Goal: Task Accomplishment & Management: Use online tool/utility

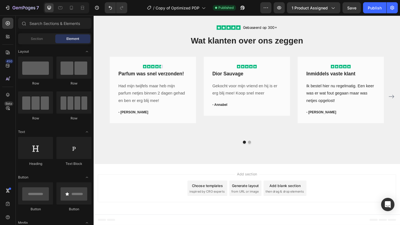
scroll to position [882, 0]
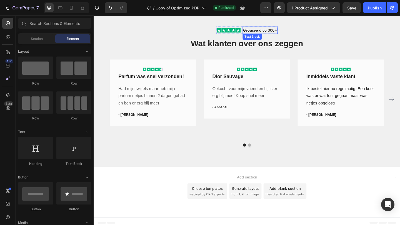
click at [257, 31] on span "Gebaseerd op 300+" at bounding box center [274, 31] width 37 height 5
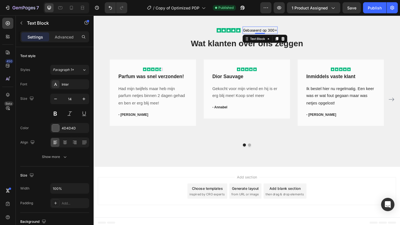
click at [257, 31] on span "Gebaseerd op 300+" at bounding box center [274, 31] width 37 height 5
click at [368, 4] on button "Publish" at bounding box center [374, 7] width 23 height 11
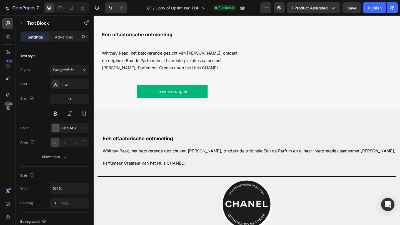
scroll to position [556, 0]
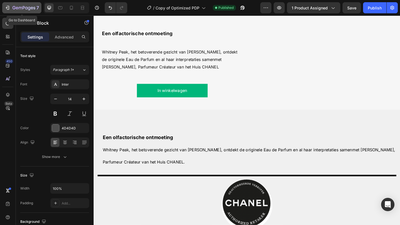
click at [10, 8] on icon "button" at bounding box center [8, 8] width 6 height 6
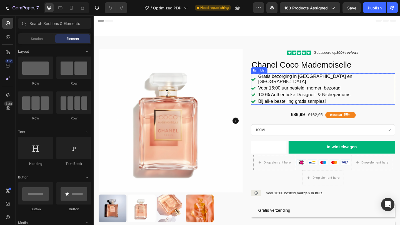
click at [352, 92] on p "Voor 16:00 uur besteld, morgen bezorgd" at bounding box center [346, 95] width 148 height 6
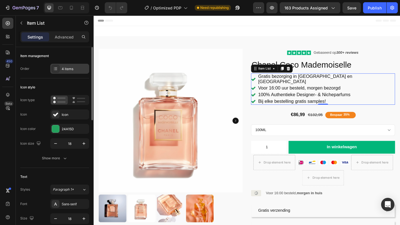
click at [73, 71] on div "4 items" at bounding box center [75, 69] width 26 height 5
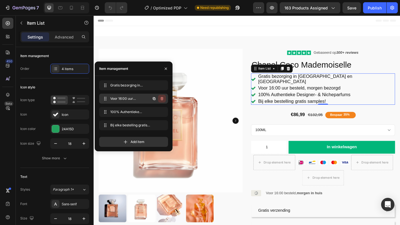
click at [164, 100] on button "button" at bounding box center [162, 99] width 8 height 8
click at [156, 97] on div "Delete" at bounding box center [158, 98] width 10 height 5
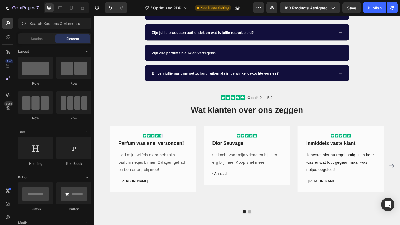
scroll to position [299, 0]
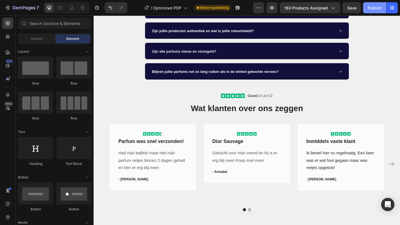
click at [375, 3] on button "Publish" at bounding box center [374, 7] width 23 height 11
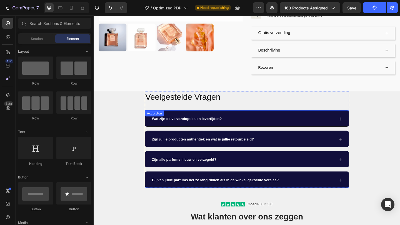
scroll to position [185, 0]
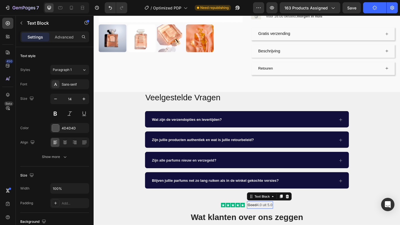
click at [273, 220] on div "Goed 4.0 uit 5.0 Text Block 0" at bounding box center [274, 222] width 28 height 8
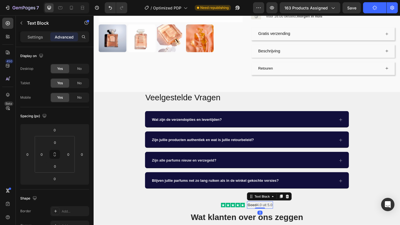
click at [274, 219] on p "Goed 4.0 uit 5.0" at bounding box center [274, 222] width 27 height 7
click at [275, 219] on p "Goed 4.0 uit 5.0" at bounding box center [274, 222] width 27 height 7
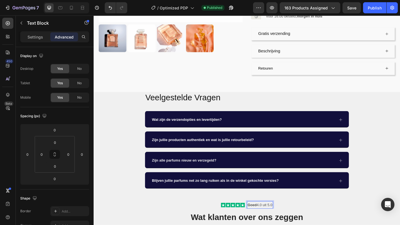
click at [277, 219] on p "Goed 4.0 uit 5.0" at bounding box center [274, 222] width 27 height 7
click at [275, 219] on p "Goed 4. uit 5.0" at bounding box center [274, 222] width 25 height 7
click at [324, 208] on div "Veelgestelde Vragen Heading Wat zijn de verzendopties en levertijden? Zijn jull…" at bounding box center [260, 162] width 333 height 127
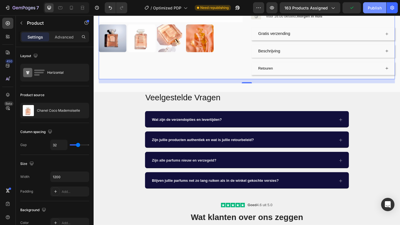
click at [374, 5] on div "Publish" at bounding box center [375, 8] width 14 height 6
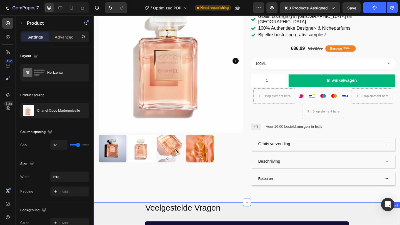
scroll to position [65, 0]
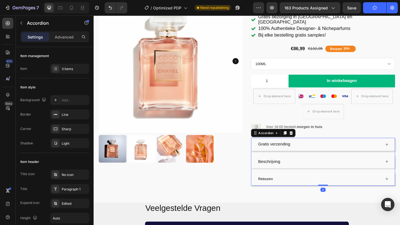
click at [285, 191] on span "Retouren" at bounding box center [280, 193] width 16 height 4
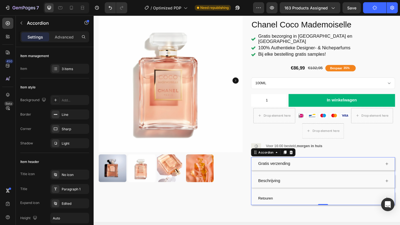
scroll to position [0, 0]
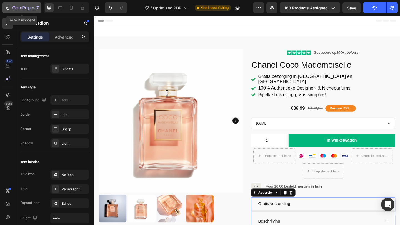
click at [26, 7] on icon "button" at bounding box center [23, 8] width 23 height 5
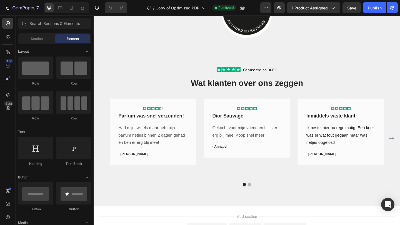
scroll to position [843, 0]
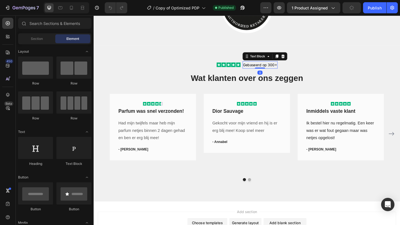
click at [257, 70] on span "Gebaseerd op 300+" at bounding box center [274, 69] width 37 height 5
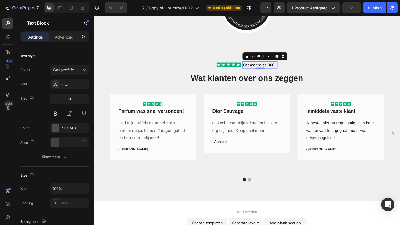
click at [257, 70] on span "Gebaseerd op 300+" at bounding box center [274, 69] width 37 height 5
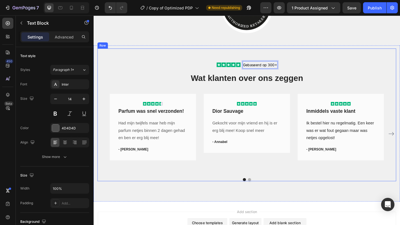
click at [179, 67] on div "Icon Icon Icon Icon Icon Icon List Gebaseerd op 300+ Text Block 0 Row Wat klant…" at bounding box center [260, 123] width 325 height 145
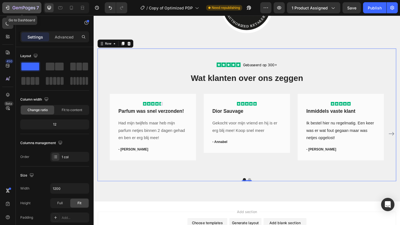
click at [9, 11] on div "7" at bounding box center [22, 7] width 34 height 7
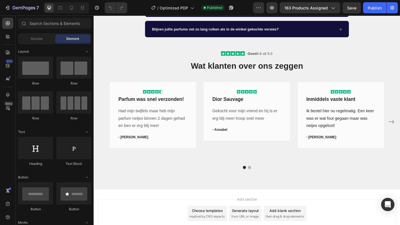
scroll to position [346, 0]
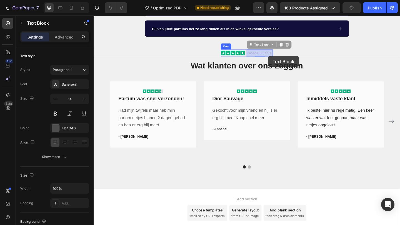
drag, startPoint x: 272, startPoint y: 56, endPoint x: 283, endPoint y: 59, distance: 11.8
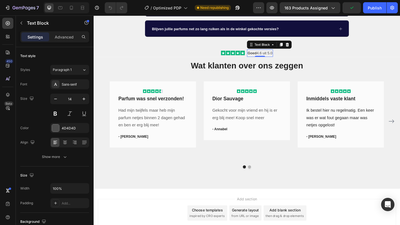
click at [281, 58] on p "Goed 4.6 uit 5.0" at bounding box center [274, 56] width 27 height 7
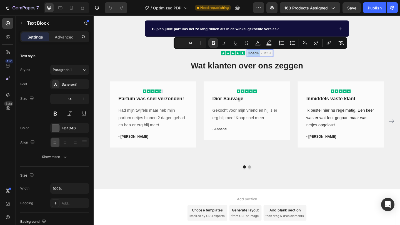
drag, startPoint x: 281, startPoint y: 58, endPoint x: 261, endPoint y: 58, distance: 20.0
click at [261, 58] on p "Goed 4.6 uit 5.0" at bounding box center [274, 56] width 27 height 7
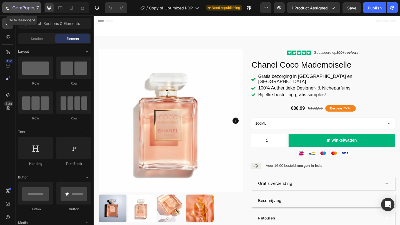
click at [19, 7] on icon "button" at bounding box center [20, 8] width 3 height 2
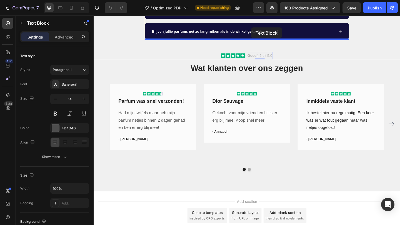
scroll to position [338, 0]
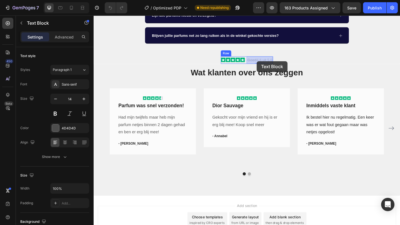
drag, startPoint x: 261, startPoint y: 29, endPoint x: 271, endPoint y: 65, distance: 37.5
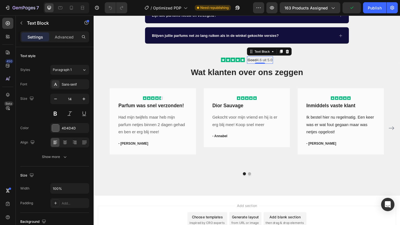
click at [277, 62] on p "Goed 4.6 uit 5.0" at bounding box center [274, 64] width 27 height 7
click at [276, 64] on p "Goed 4.6 uit 5.0" at bounding box center [274, 64] width 27 height 7
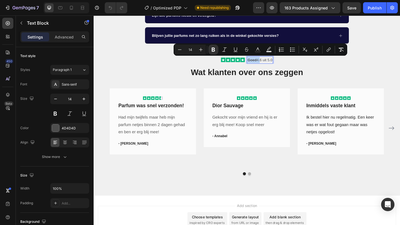
drag, startPoint x: 276, startPoint y: 64, endPoint x: 260, endPoint y: 64, distance: 15.3
click at [261, 64] on p "Goed 4.6 uit 5.0" at bounding box center [274, 64] width 27 height 7
drag, startPoint x: 274, startPoint y: 65, endPoint x: 260, endPoint y: 64, distance: 13.6
click at [261, 64] on p "Goed 4.6 uit 5.0" at bounding box center [274, 64] width 27 height 7
copy p "Goed 4."
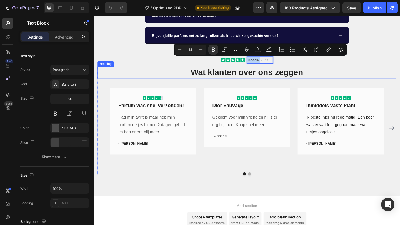
click at [144, 73] on h2 "Wat klanten over ons zeggen" at bounding box center [260, 77] width 325 height 13
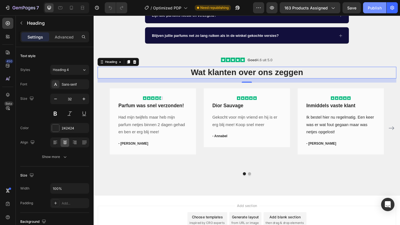
click at [370, 7] on div "Publish" at bounding box center [375, 8] width 14 height 6
click at [115, 175] on div "Icon Icon Icon Icon Icon Row Parfum was snel verzonden! Text block Had mijn twi…" at bounding box center [158, 138] width 94 height 87
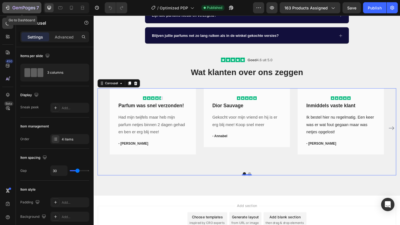
click at [8, 10] on icon "button" at bounding box center [8, 8] width 6 height 6
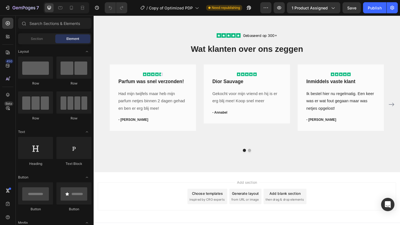
scroll to position [885, 0]
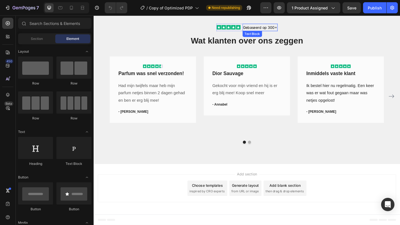
click at [257, 29] on span "Gebaseerd op 300+" at bounding box center [274, 28] width 37 height 5
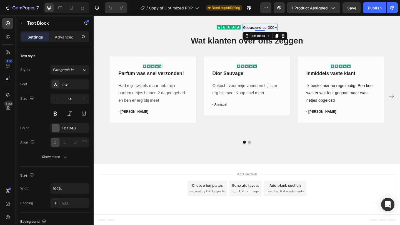
click at [257, 29] on span "Gebaseerd op 300+" at bounding box center [274, 28] width 37 height 5
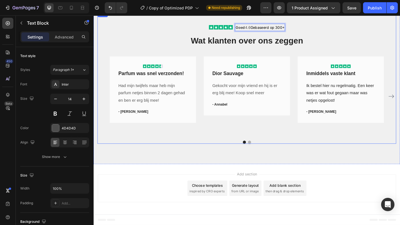
click at [325, 31] on div "Icon Icon Icon Icon Icon Icon List Goed 4.6 Gebaseerd op 300+ Text Block 0 Row …" at bounding box center [260, 83] width 325 height 145
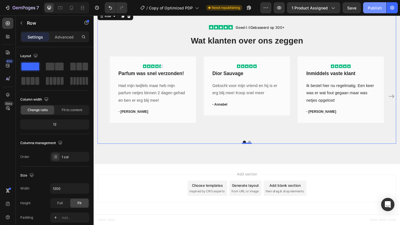
click at [375, 7] on div "Publish" at bounding box center [375, 8] width 14 height 6
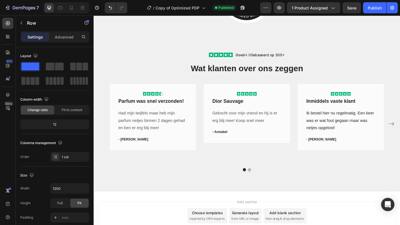
scroll to position [854, 0]
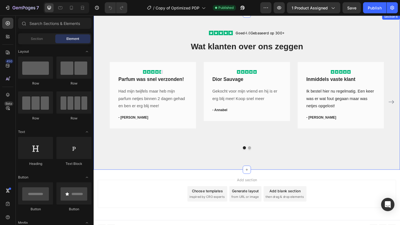
scroll to position [874, 0]
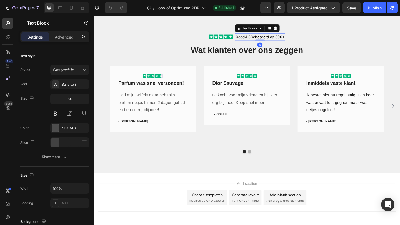
click at [285, 39] on span "Gebaseerd op 300+" at bounding box center [282, 38] width 37 height 5
click at [295, 40] on span "Gebaseerd op 300+" at bounding box center [282, 38] width 37 height 5
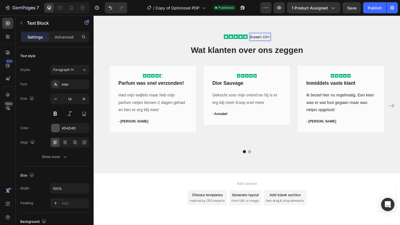
click at [284, 39] on span "0+" at bounding box center [282, 38] width 5 height 5
click at [283, 39] on span "+" at bounding box center [282, 38] width 2 height 5
click at [376, 7] on div "Publish" at bounding box center [375, 8] width 14 height 6
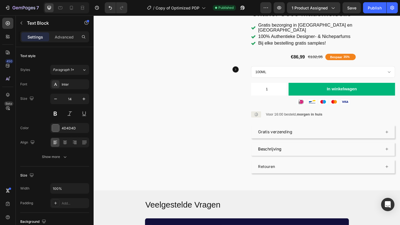
scroll to position [0, 0]
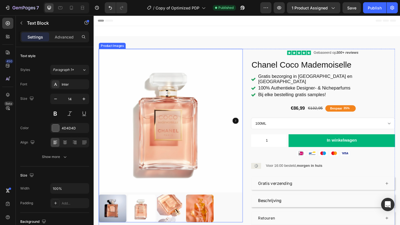
click at [226, 62] on img at bounding box center [177, 130] width 157 height 157
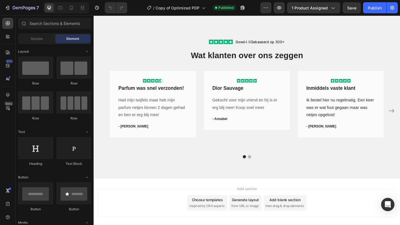
scroll to position [866, 0]
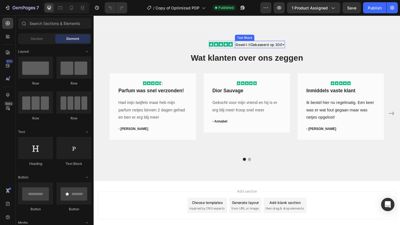
click at [294, 47] on span "Gebaseerd op 300+" at bounding box center [282, 47] width 37 height 5
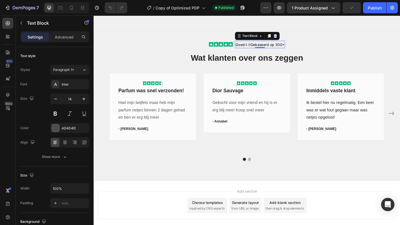
click at [285, 48] on span "Gebaseerd op 300+" at bounding box center [282, 47] width 37 height 5
click at [298, 48] on span "Gebaseerd op 300+" at bounding box center [282, 47] width 37 height 5
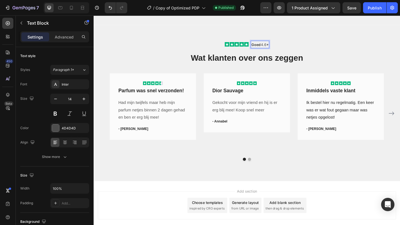
click at [283, 48] on span "+" at bounding box center [282, 47] width 2 height 5
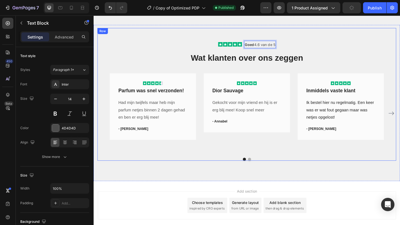
click at [241, 34] on div "Icon Icon Icon Icon Icon Icon List Goed 4.6 van de 5 Text Block 0 Row Wat klant…" at bounding box center [260, 101] width 325 height 145
